Goal: Task Accomplishment & Management: Complete application form

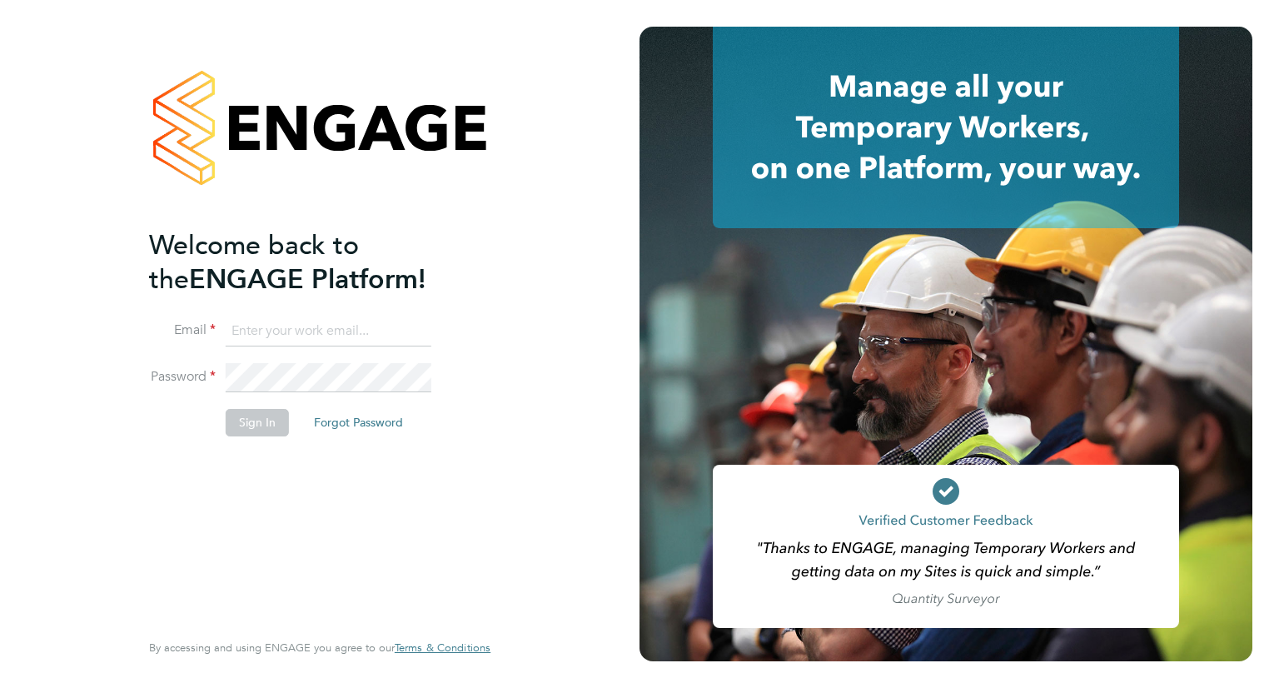
click at [273, 335] on input at bounding box center [329, 331] width 206 height 30
type input "[EMAIL_ADDRESS][PERSON_NAME][DOMAIN_NAME]"
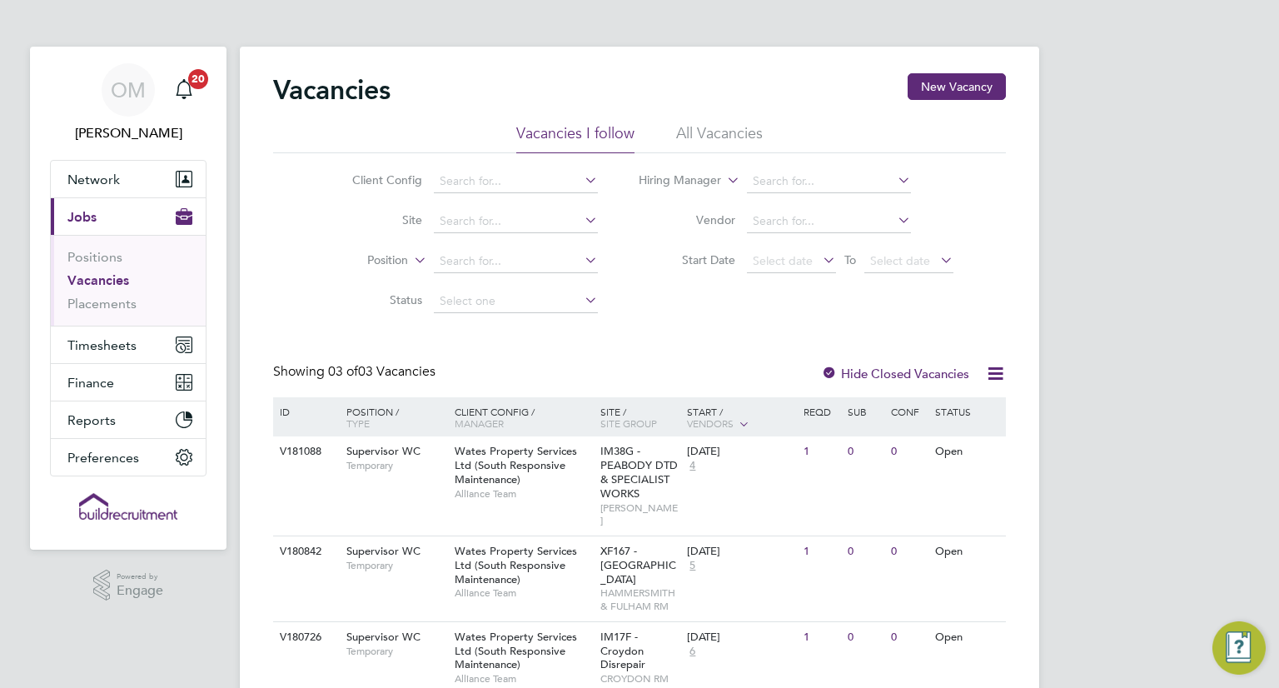
drag, startPoint x: 1196, startPoint y: 246, endPoint x: 1085, endPoint y: 214, distance: 115.2
click at [1114, 144] on div "OM Odran McCarthy Notifications 20 Applications: Network Team Members Businesse…" at bounding box center [639, 377] width 1279 height 754
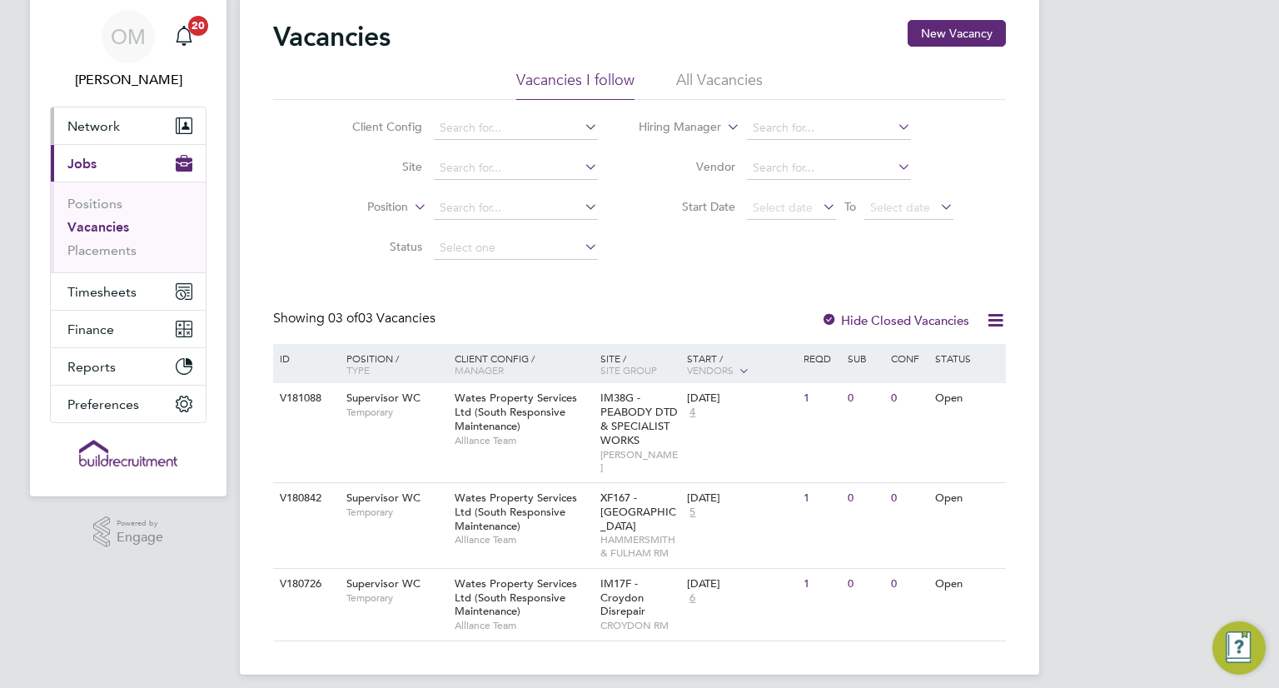
click at [101, 127] on span "Network" at bounding box center [93, 126] width 52 height 16
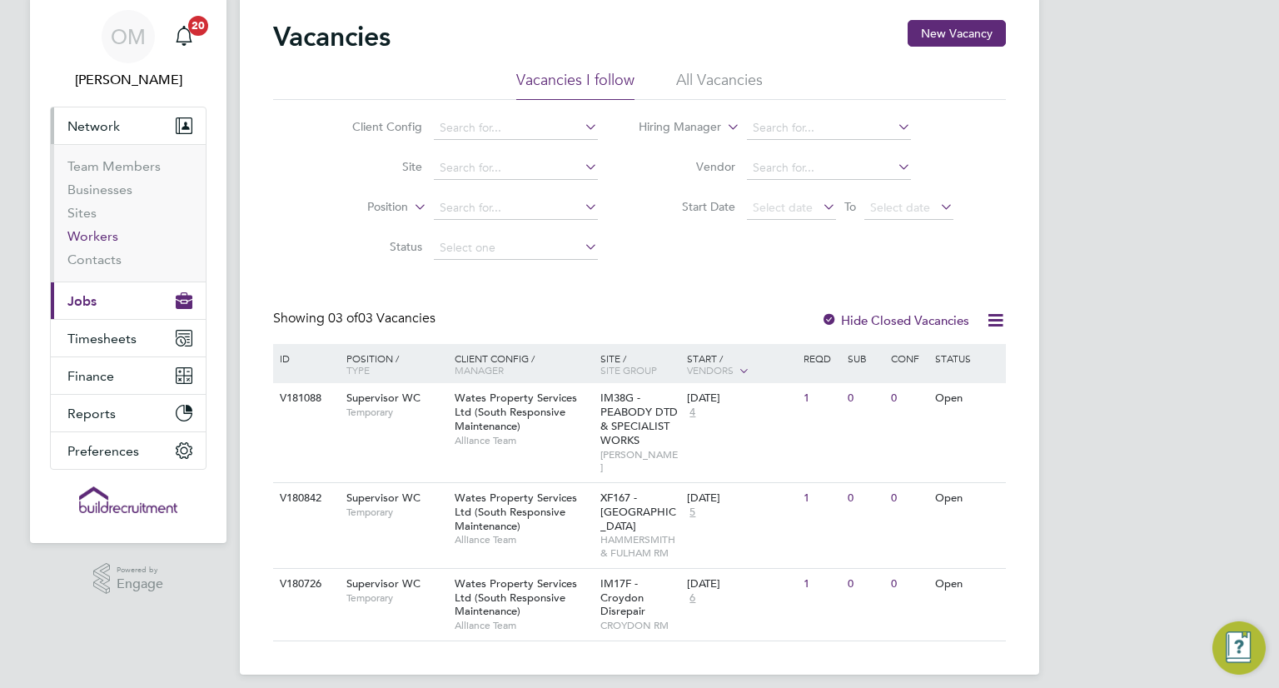
click at [87, 239] on link "Workers" at bounding box center [92, 236] width 51 height 16
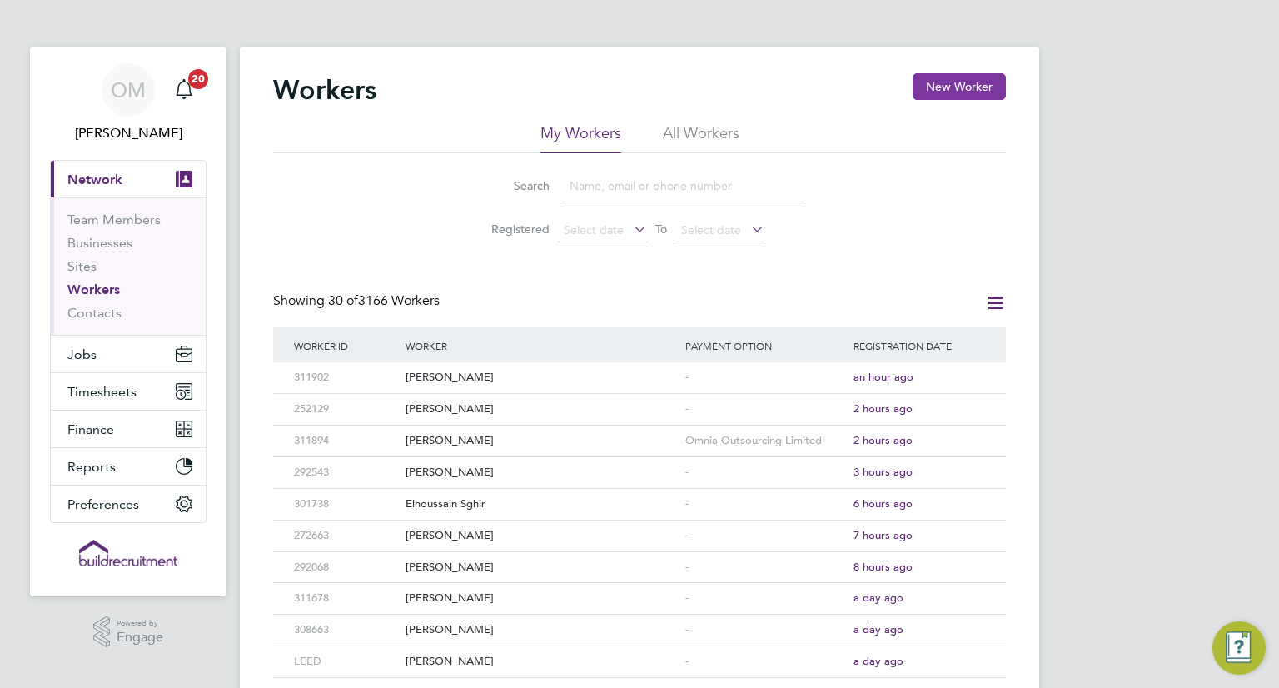
click at [968, 81] on button "New Worker" at bounding box center [959, 86] width 93 height 27
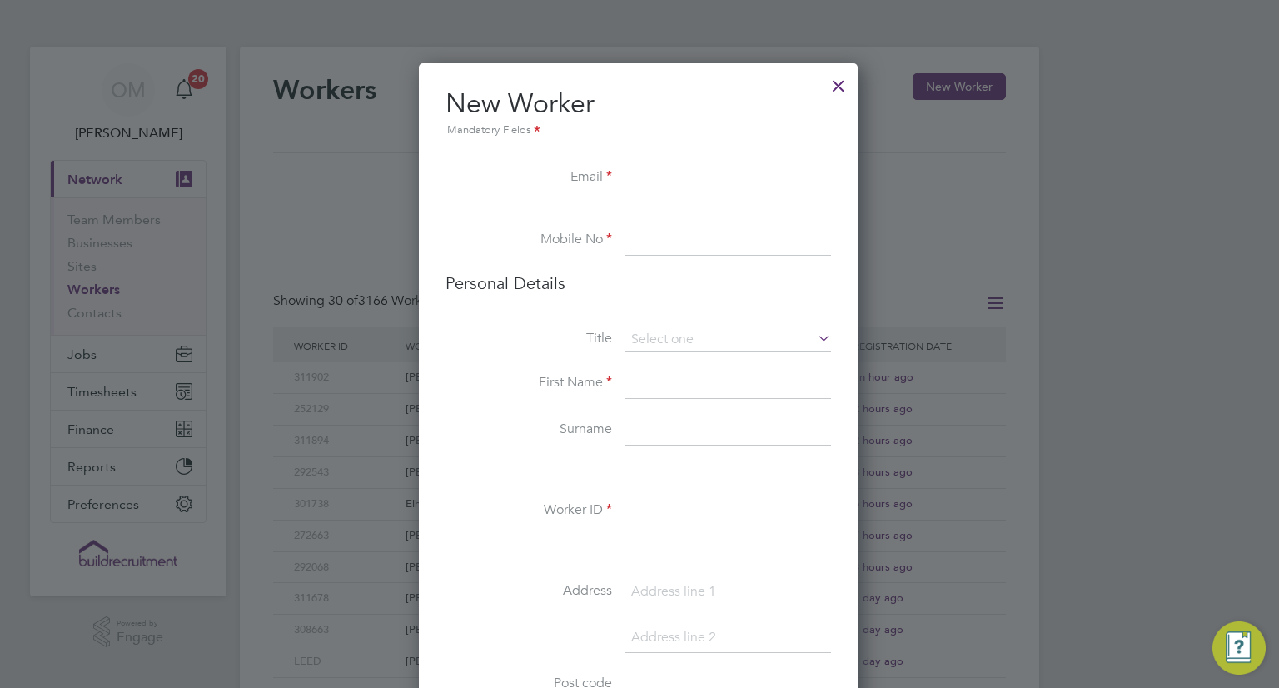
paste input "Onder_biberoglu@hotmail.com"
type input "Onder_biberoglu@hotmail.com"
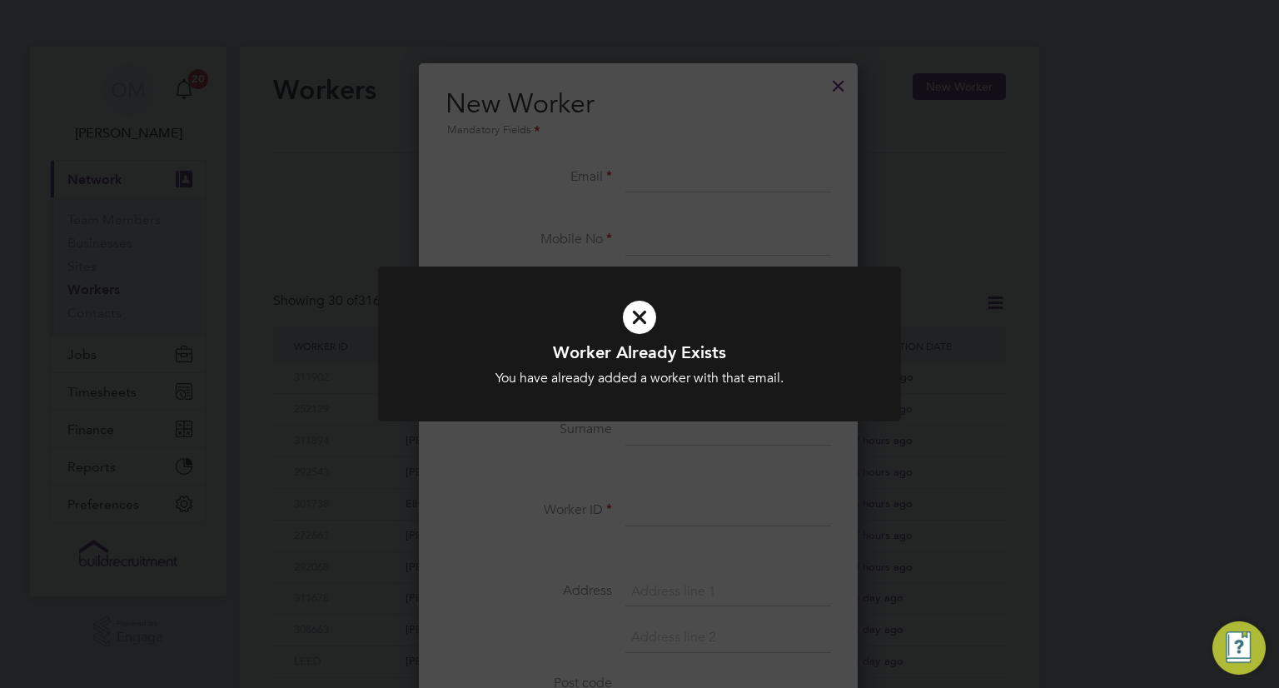
click at [645, 315] on icon at bounding box center [639, 317] width 433 height 65
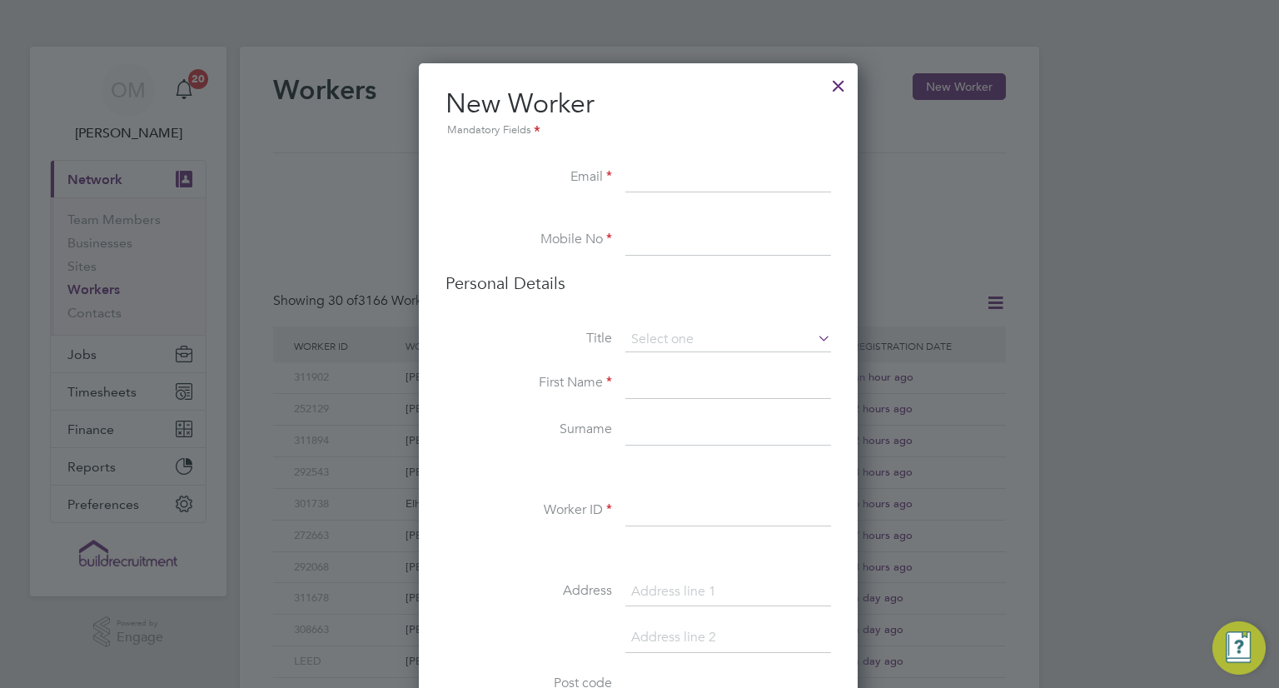
click at [838, 87] on div at bounding box center [839, 82] width 30 height 30
